Goal: Book appointment/travel/reservation

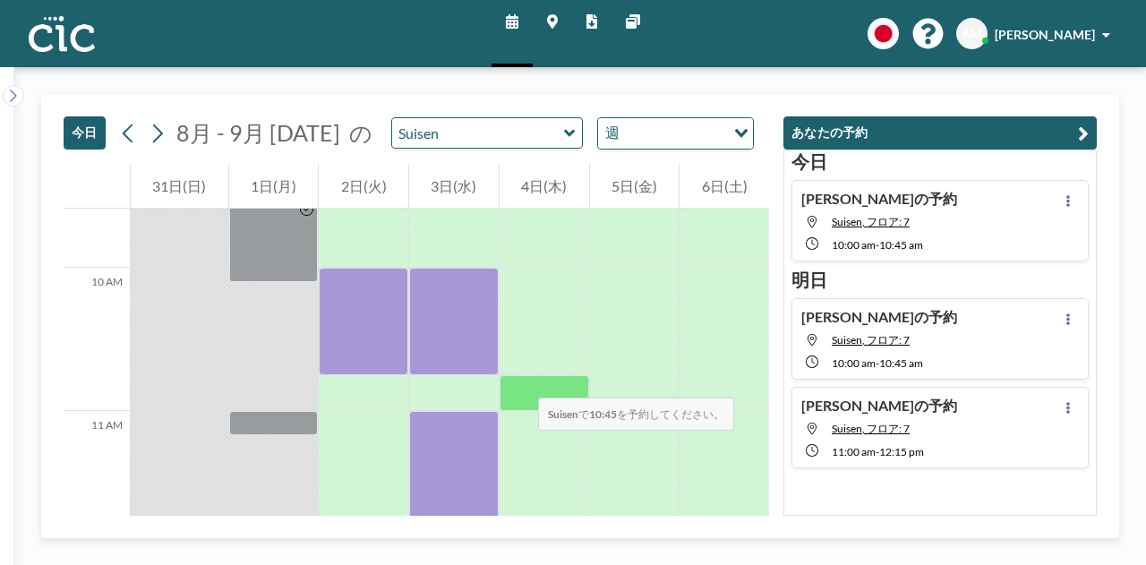
scroll to position [1380, 0]
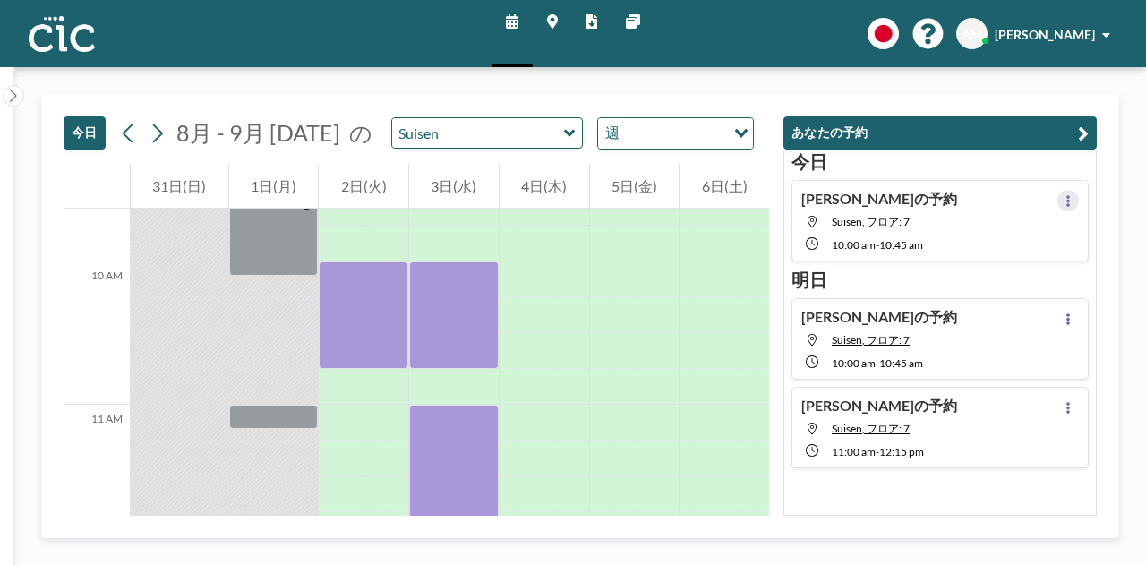
click at [1066, 200] on button at bounding box center [1068, 200] width 21 height 21
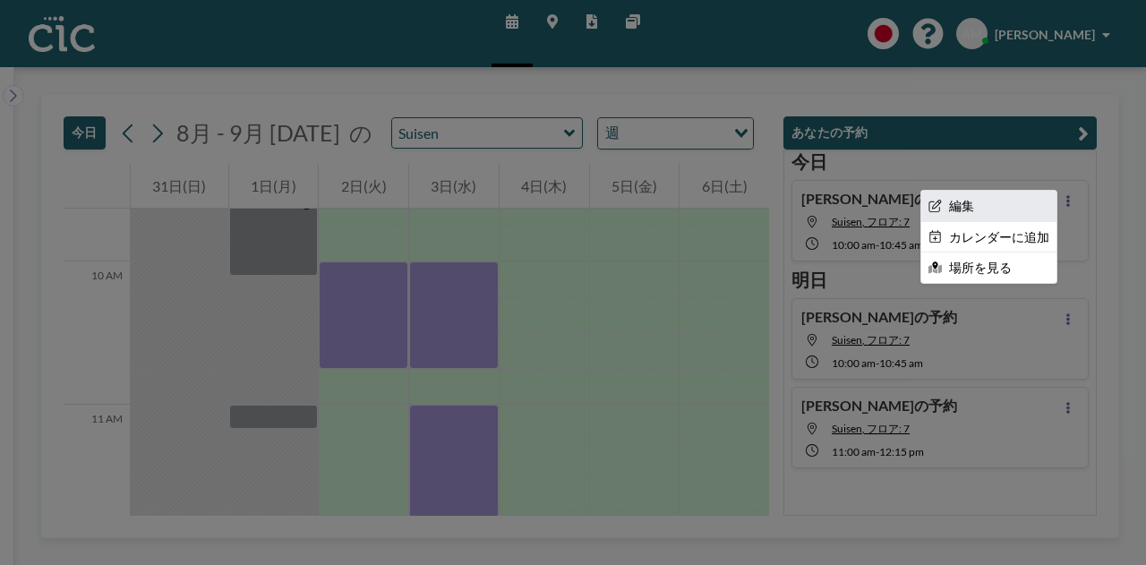
click at [944, 210] on li "編集" at bounding box center [988, 206] width 135 height 30
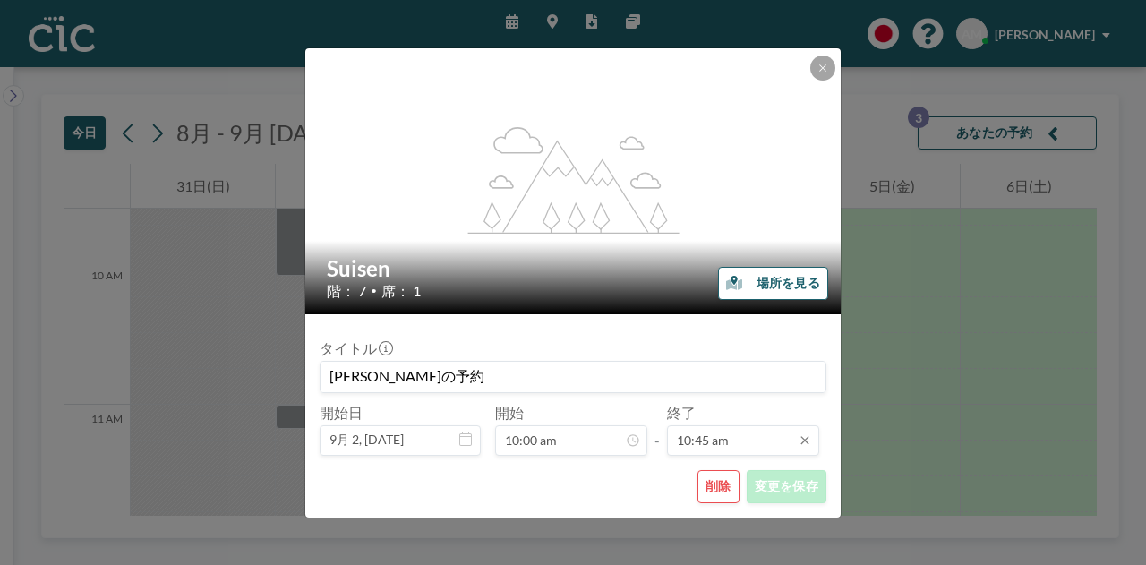
scroll to position [1371, 0]
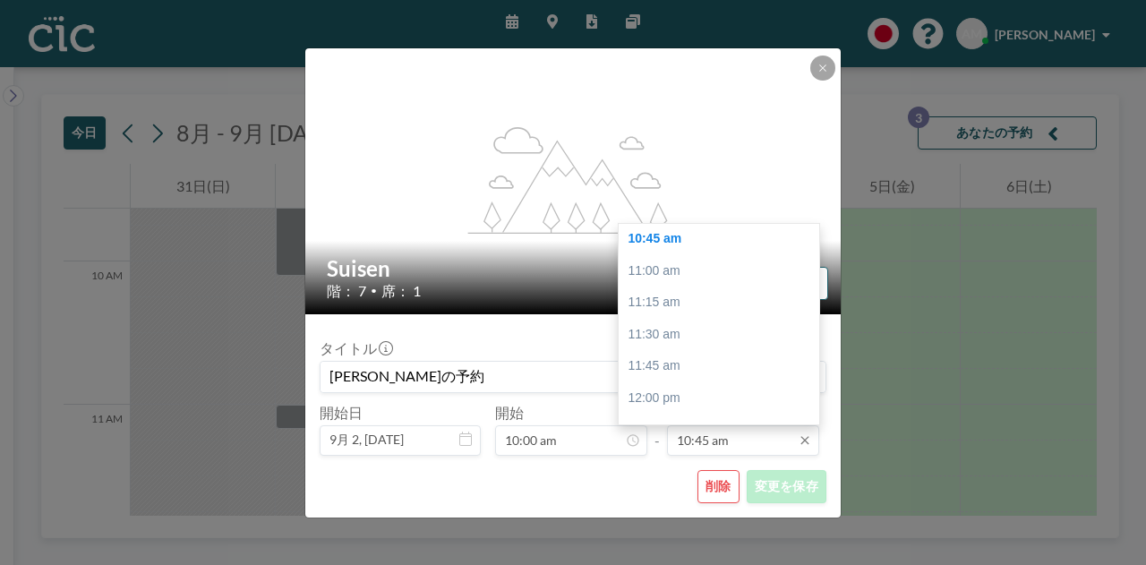
click at [750, 439] on input "10:45 am" at bounding box center [743, 440] width 152 height 30
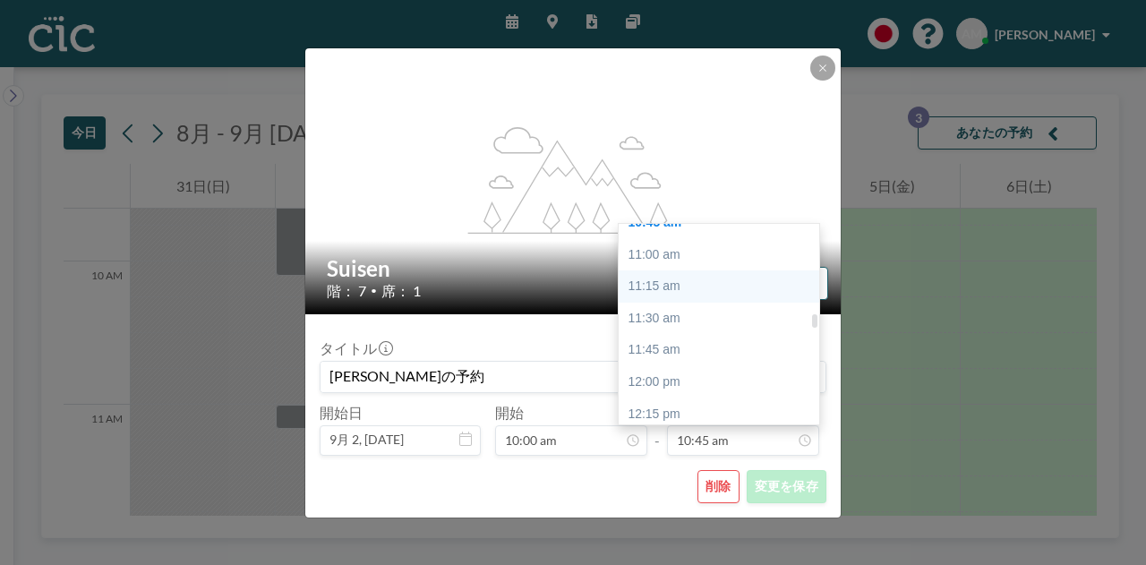
scroll to position [1388, 0]
click at [687, 282] on div "11:15 am" at bounding box center [724, 286] width 210 height 32
type input "11:15 am"
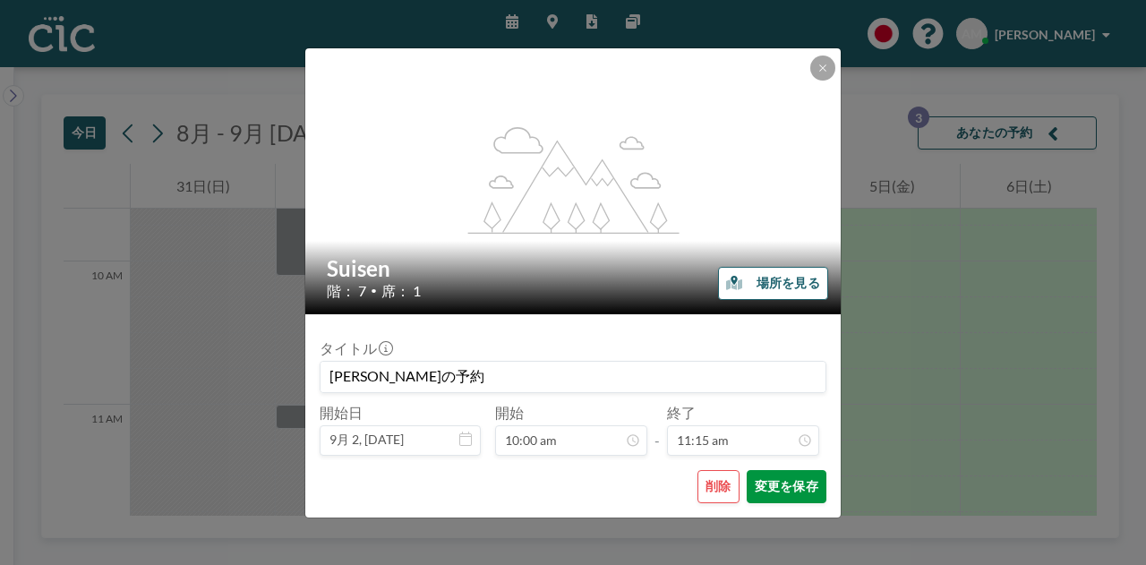
scroll to position [1434, 0]
click at [797, 485] on button "変更を保存" at bounding box center [787, 486] width 80 height 33
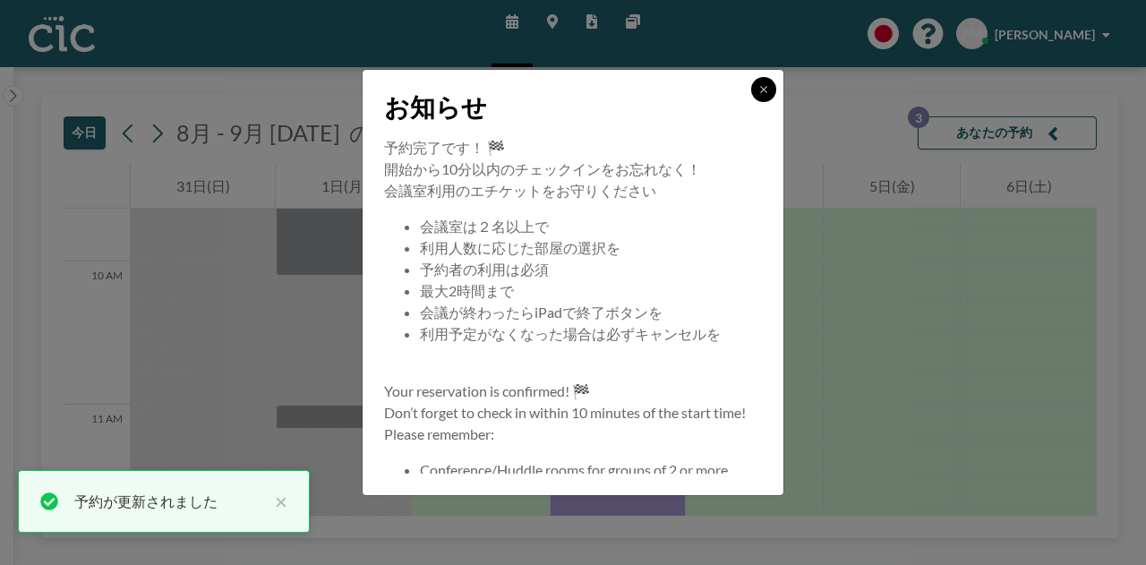
click at [762, 90] on icon at bounding box center [763, 89] width 11 height 11
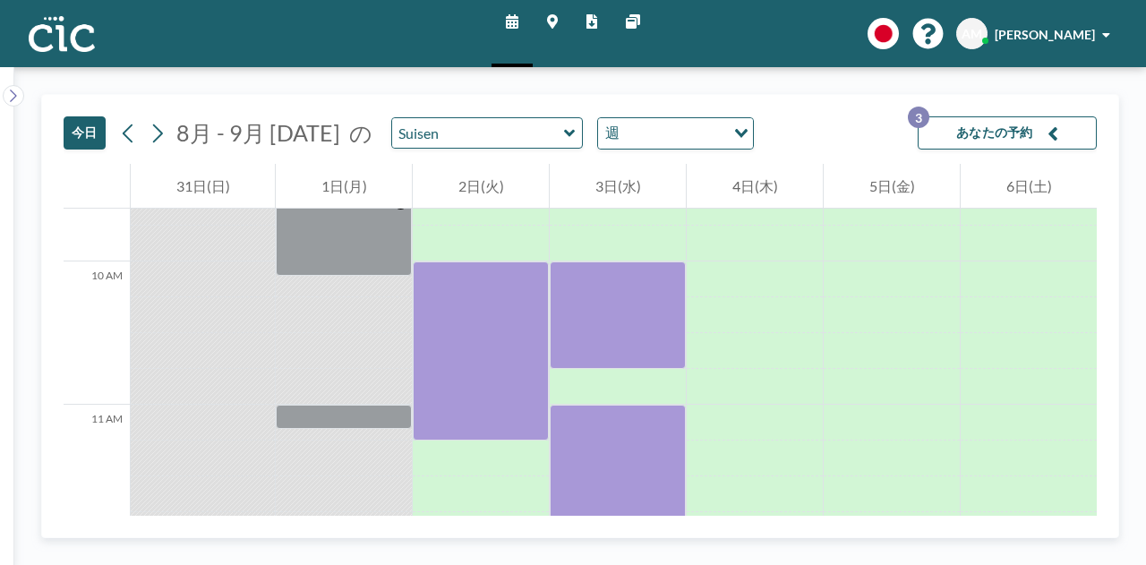
click at [1070, 124] on button "あなたの予約 3" at bounding box center [1007, 132] width 179 height 33
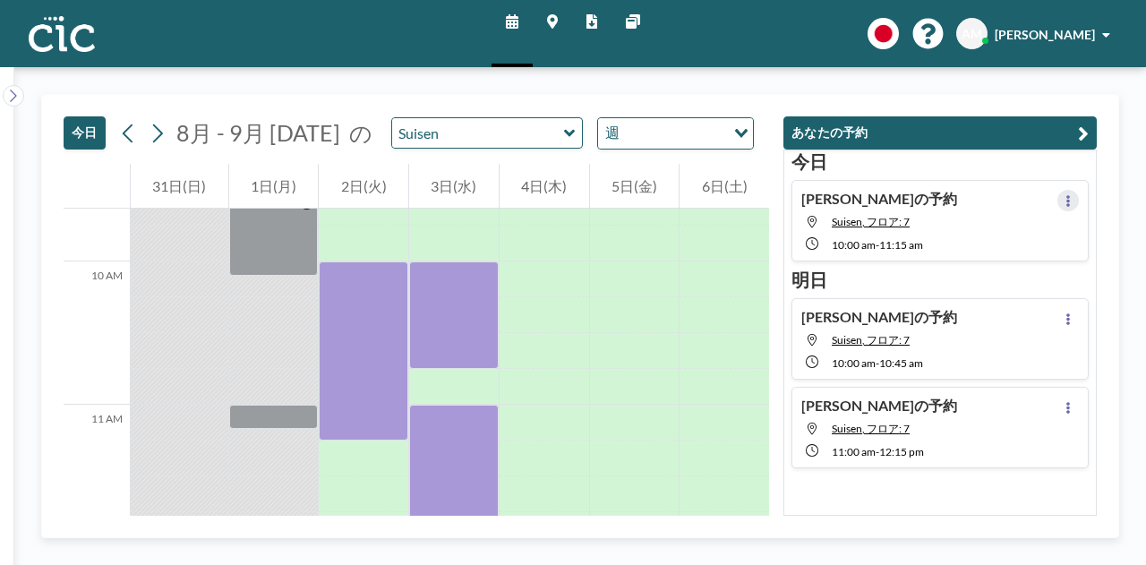
click at [1058, 194] on button at bounding box center [1068, 200] width 21 height 21
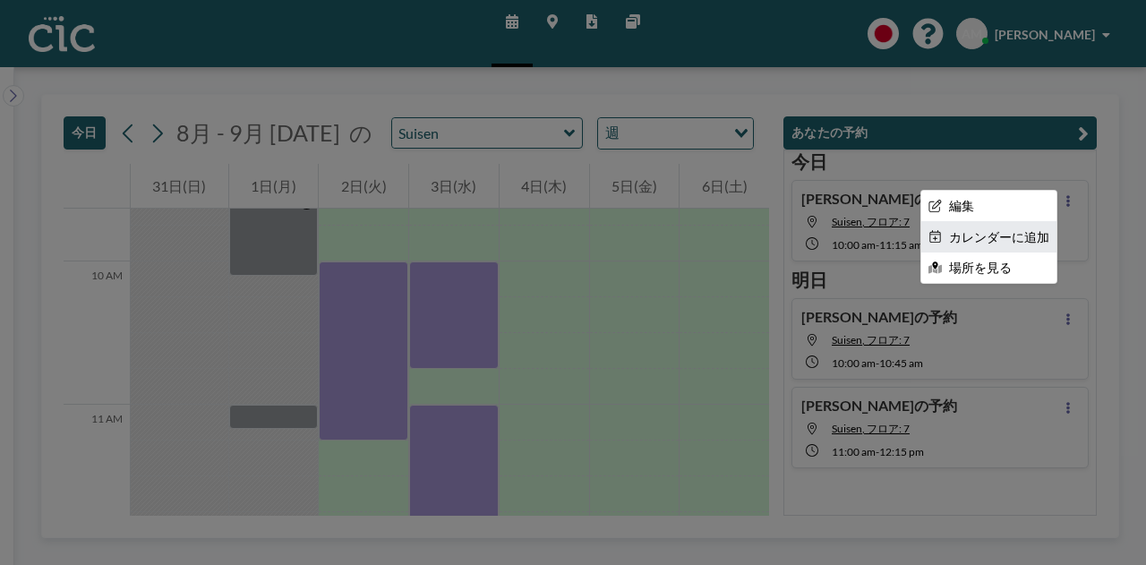
click at [995, 242] on li "カレンダーに追加" at bounding box center [988, 237] width 135 height 30
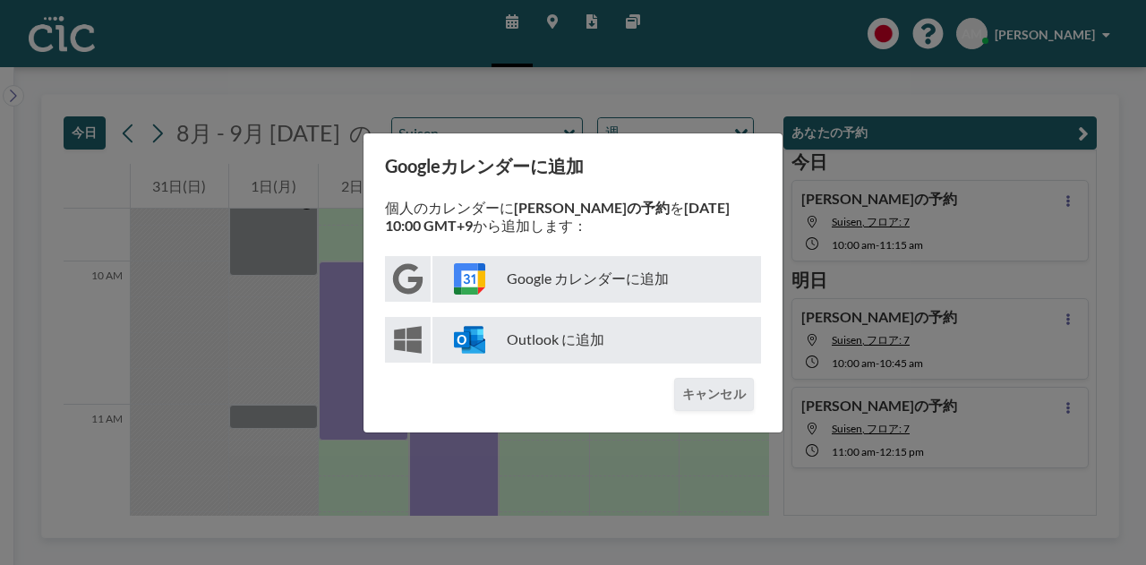
click at [578, 273] on p "Google カレンダーに追加" at bounding box center [596, 279] width 329 height 47
